Goal: Information Seeking & Learning: Learn about a topic

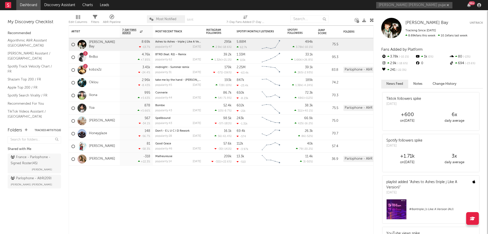
drag, startPoint x: 419, startPoint y: 3, endPoint x: 368, endPoint y: 3, distance: 51.6
click at [368, 3] on nav "Dashboard Discovery Assistant Charts Leads [PERSON_NAME] [PERSON_NAME] pujade 9…" at bounding box center [244, 5] width 488 height 10
drag, startPoint x: 400, startPoint y: 7, endPoint x: 345, endPoint y: 5, distance: 55.5
click at [345, 5] on nav "Dashboard Discovery Assistant Charts Leads pujade 99 +" at bounding box center [244, 5] width 488 height 10
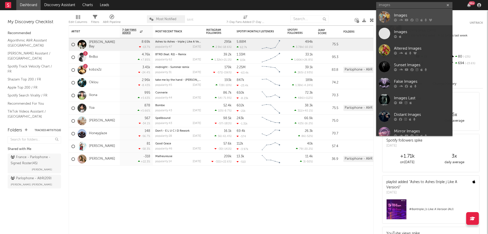
type input "images"
click at [431, 16] on div "Images" at bounding box center [422, 15] width 56 height 6
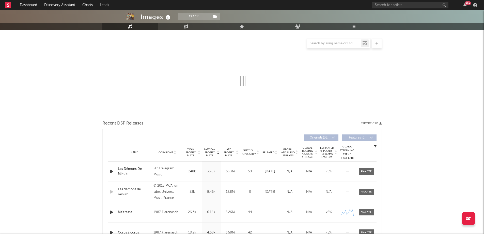
select select "6m"
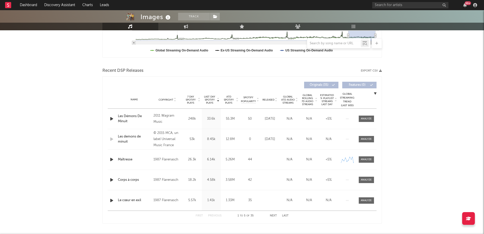
scroll to position [165, 0]
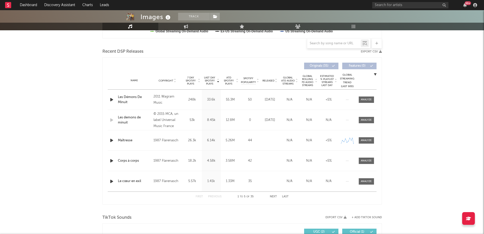
click at [321, 99] on div "<5%" at bounding box center [328, 99] width 17 height 5
click at [364, 101] on div at bounding box center [366, 100] width 11 height 4
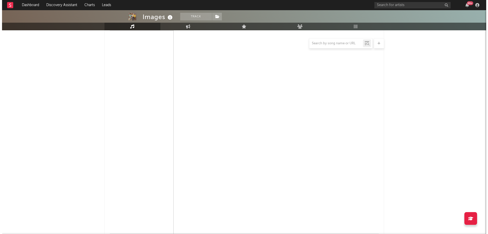
scroll to position [0, 0]
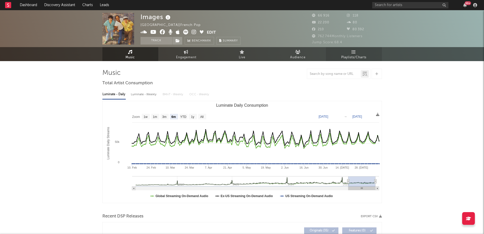
click at [356, 53] on icon at bounding box center [354, 52] width 4 height 4
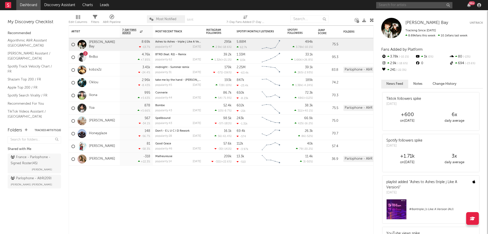
click at [395, 5] on input "text" at bounding box center [414, 5] width 76 height 6
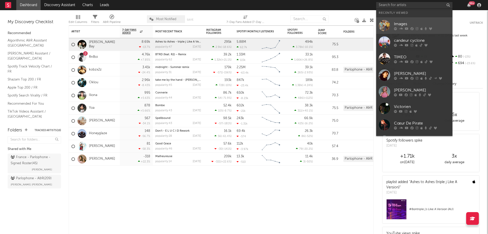
click at [389, 22] on div at bounding box center [384, 25] width 11 height 11
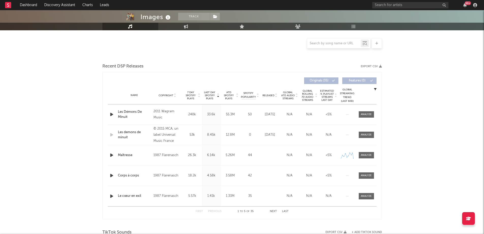
select select "6m"
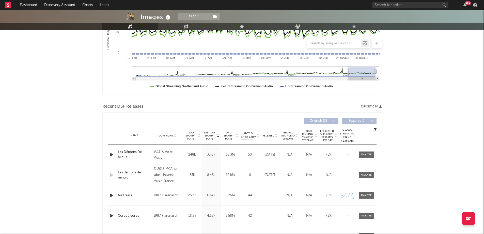
scroll to position [150, 0]
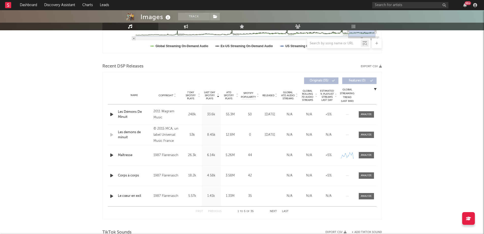
click at [129, 111] on div "Les Démons De Minuit" at bounding box center [134, 114] width 33 height 10
click at [398, 7] on input "text" at bounding box center [411, 5] width 76 height 6
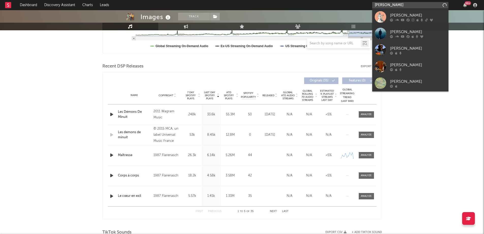
click at [383, 5] on input "[PERSON_NAME]" at bounding box center [411, 5] width 76 height 6
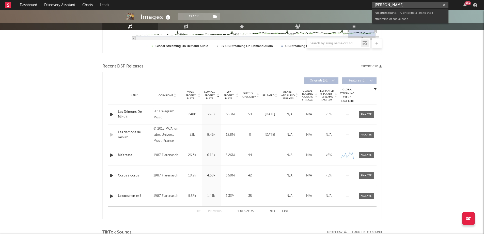
click at [411, 5] on input "[PERSON_NAME]" at bounding box center [411, 5] width 76 height 6
drag, startPoint x: 415, startPoint y: 7, endPoint x: 351, endPoint y: 0, distance: 64.0
click at [351, 0] on nav "Dashboard Discovery Assistant Charts Leads [PERSON_NAME] 99 +" at bounding box center [242, 5] width 484 height 10
paste input "[URL][DOMAIN_NAME]"
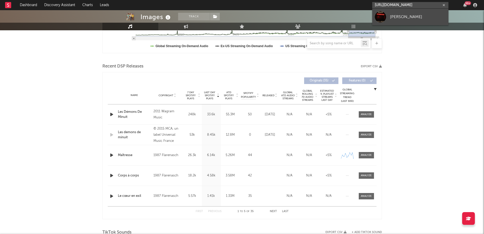
type input "[URL][DOMAIN_NAME]"
click at [401, 14] on div "[PERSON_NAME]" at bounding box center [418, 17] width 56 height 6
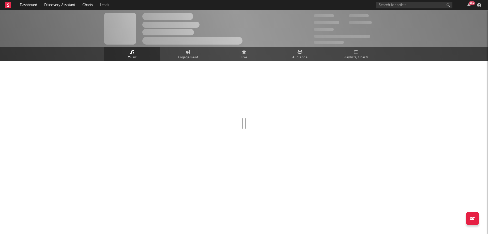
select select "1w"
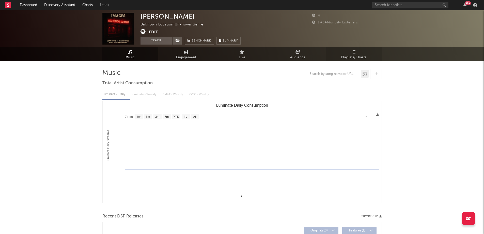
click at [357, 51] on link "Playlists/Charts" at bounding box center [354, 54] width 56 height 14
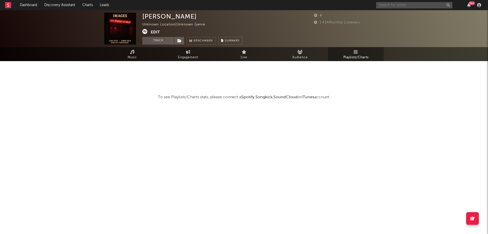
click at [391, 5] on input "text" at bounding box center [414, 5] width 76 height 6
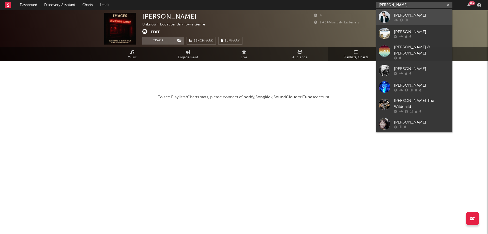
type input "[PERSON_NAME]"
click at [421, 14] on div "[PERSON_NAME]" at bounding box center [422, 15] width 56 height 6
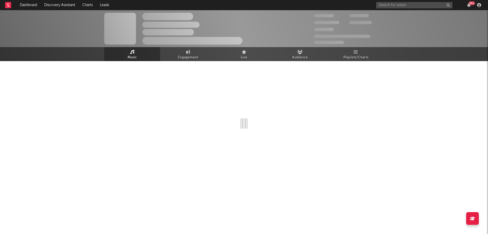
select select "1w"
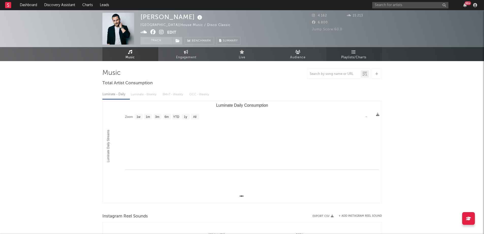
click at [361, 54] on span "Playlists/Charts" at bounding box center [354, 57] width 25 height 6
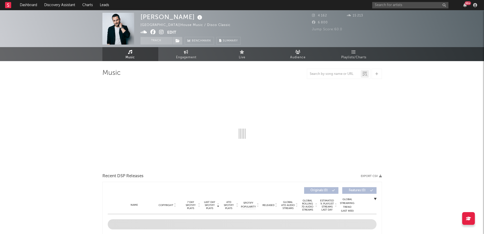
select select "1w"
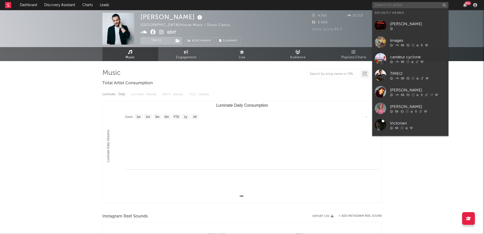
click at [394, 6] on input "text" at bounding box center [411, 5] width 76 height 6
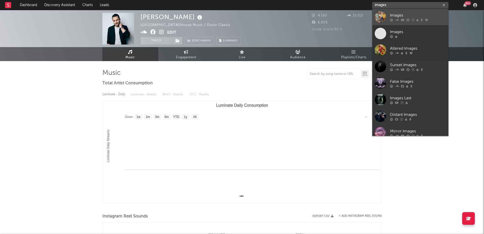
type input "images"
click at [393, 13] on div "Images" at bounding box center [418, 15] width 56 height 6
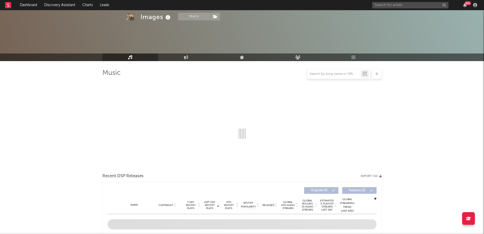
select select "6m"
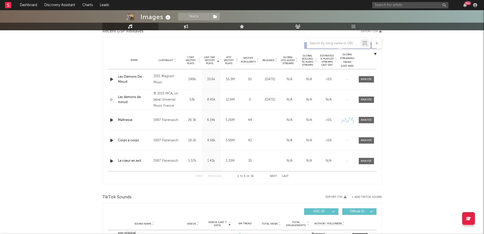
scroll to position [184, 0]
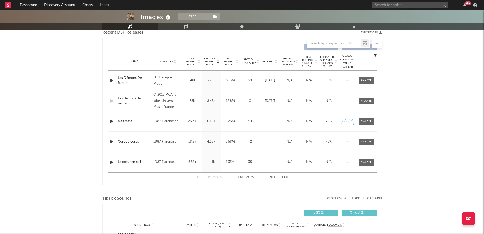
click at [437, 119] on div "Images Track France | French Pop Edit Track Benchmark Summary 66 916 118 22 200…" at bounding box center [242, 198] width 484 height 743
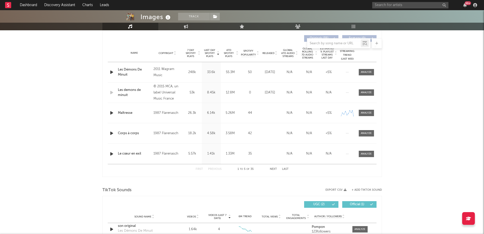
scroll to position [0, 0]
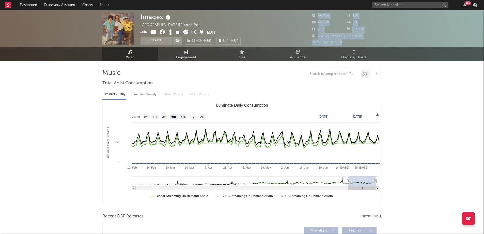
drag, startPoint x: 348, startPoint y: 44, endPoint x: 317, endPoint y: 16, distance: 41.1
click at [317, 16] on div "66 916 118 22 200 80 210 80 392 762 744 Monthly Listeners Jump Score: 68.4" at bounding box center [347, 29] width 70 height 33
